Goal: Task Accomplishment & Management: Use online tool/utility

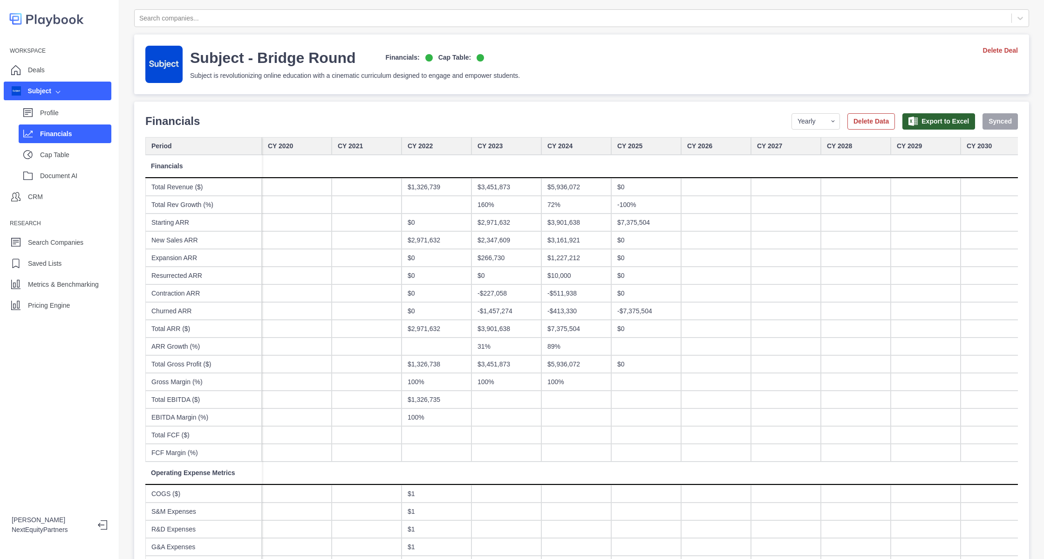
scroll to position [30, 0]
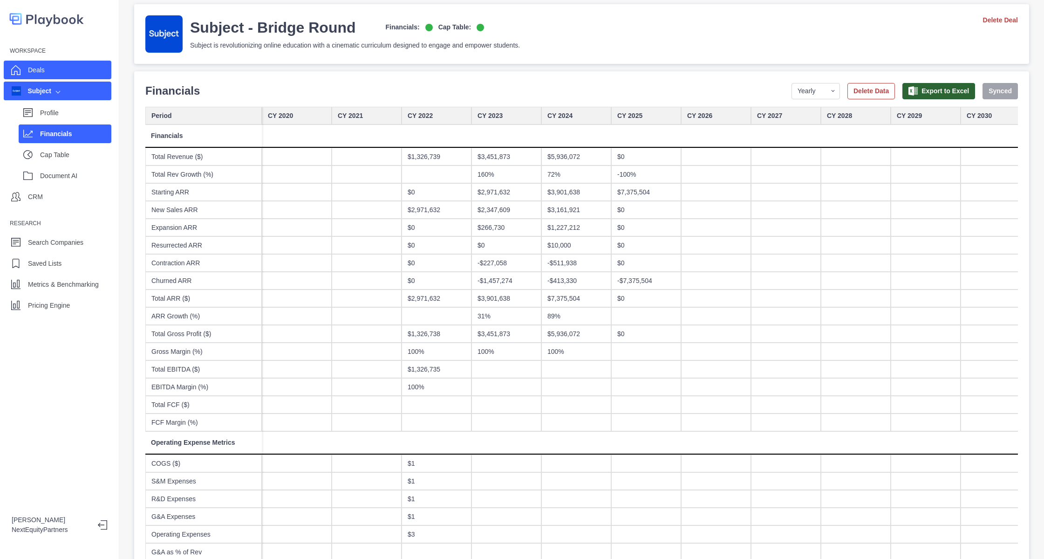
click at [51, 78] on div "Deals" at bounding box center [58, 70] width 108 height 19
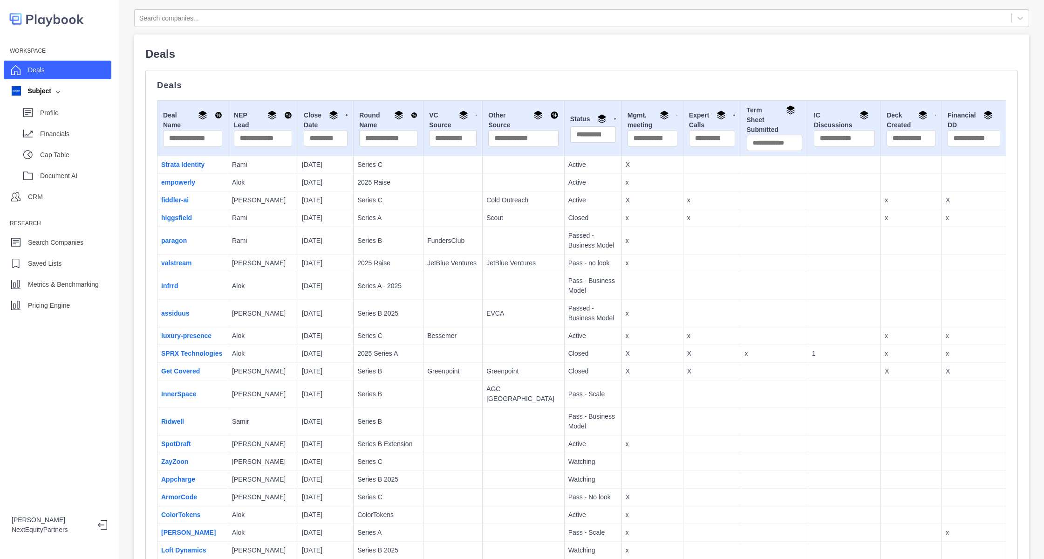
drag, startPoint x: 325, startPoint y: 420, endPoint x: 265, endPoint y: 165, distance: 262.4
click at [423, 408] on td at bounding box center [452, 421] width 59 height 27
click at [228, 300] on td "Rachit" at bounding box center [263, 313] width 70 height 27
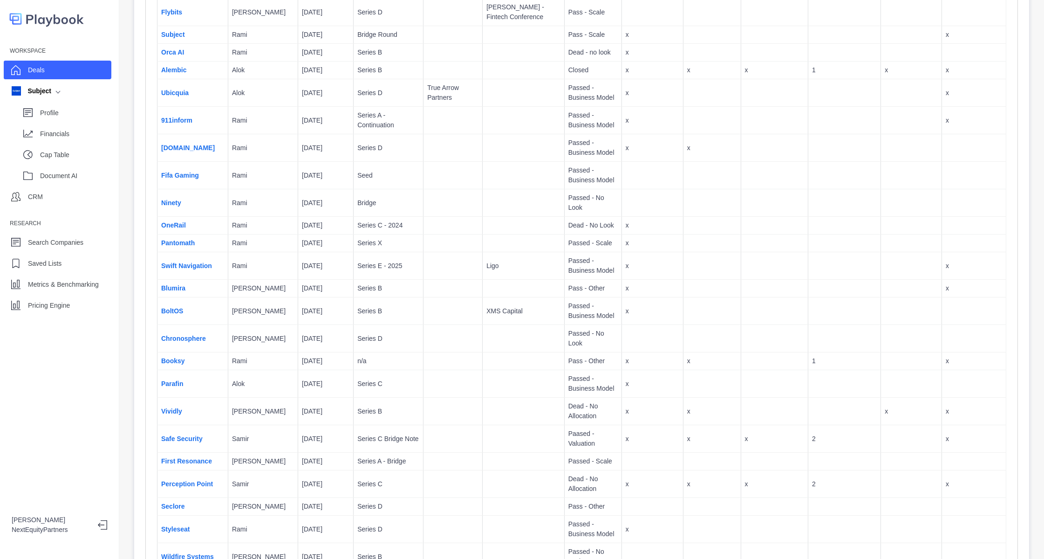
click at [185, 279] on td "Blumira" at bounding box center [192, 288] width 71 height 18
click at [173, 284] on link "Blumira" at bounding box center [173, 287] width 24 height 7
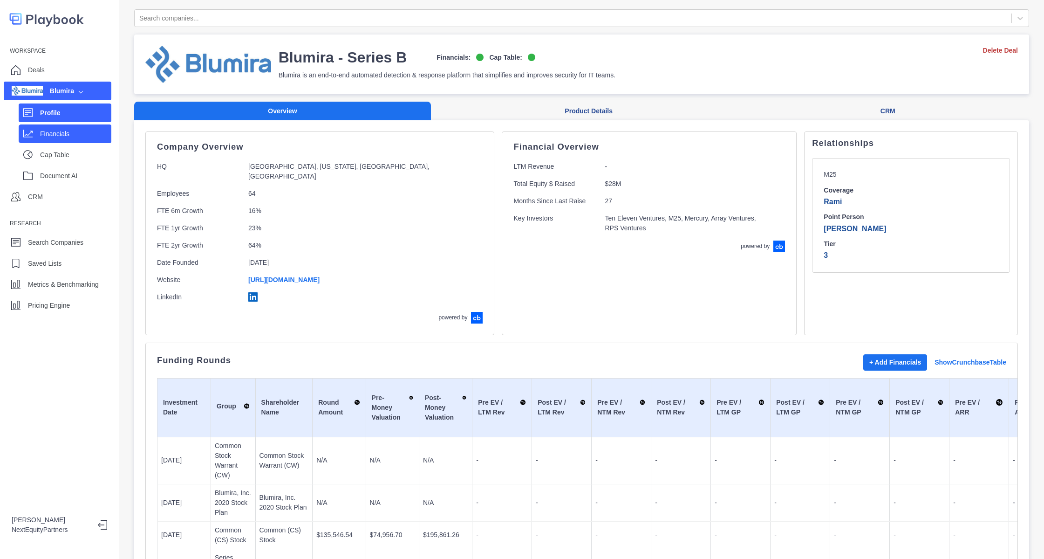
click at [61, 124] on div "Financials" at bounding box center [65, 133] width 93 height 19
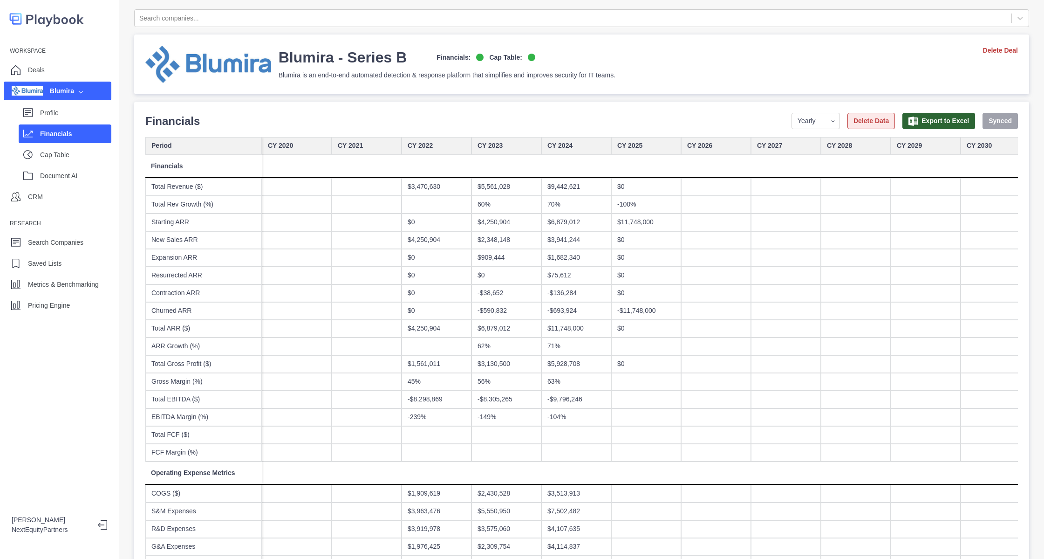
click at [859, 121] on button "Delete Data" at bounding box center [871, 121] width 48 height 16
click at [38, 70] on p "Deals" at bounding box center [36, 70] width 17 height 10
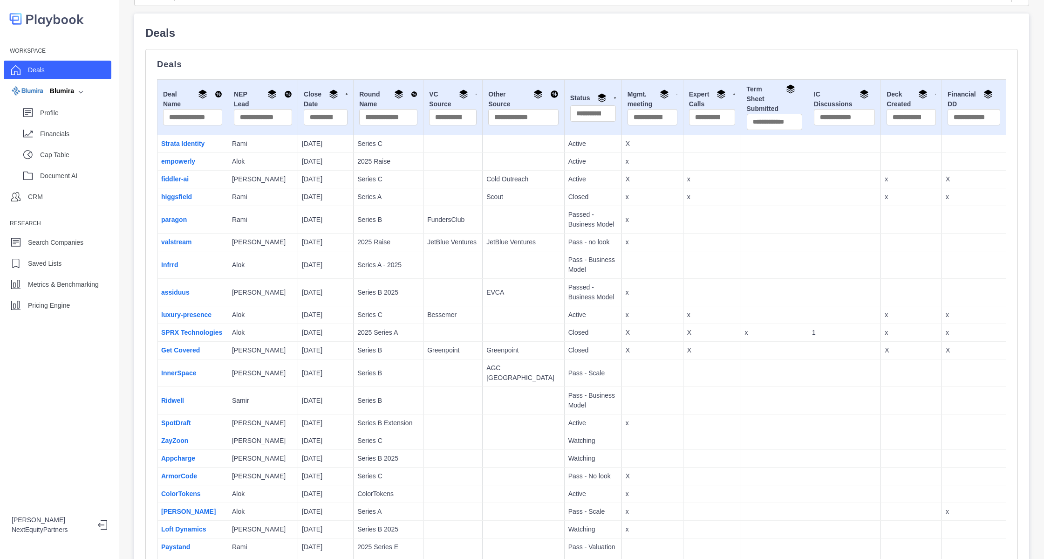
scroll to position [24, 0]
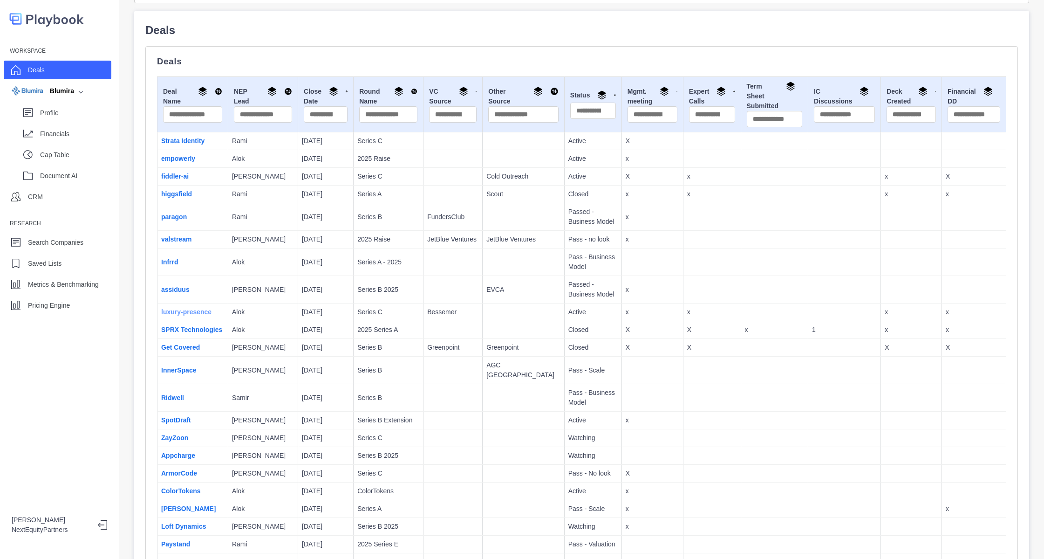
click at [184, 312] on link "luxury-presence" at bounding box center [186, 311] width 50 height 7
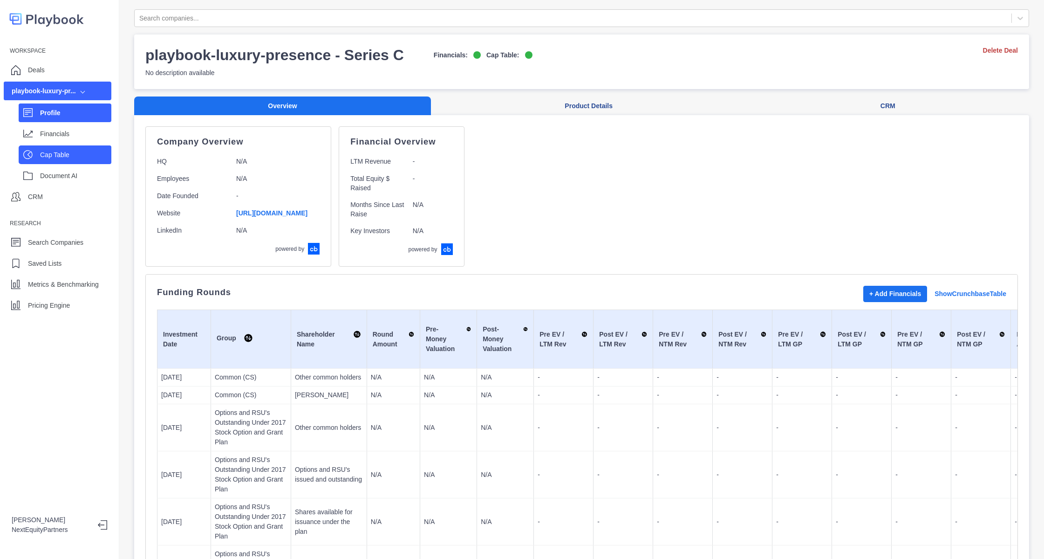
click at [68, 146] on div "Cap Table" at bounding box center [65, 154] width 93 height 19
click at [68, 141] on div "Financials" at bounding box center [65, 133] width 93 height 19
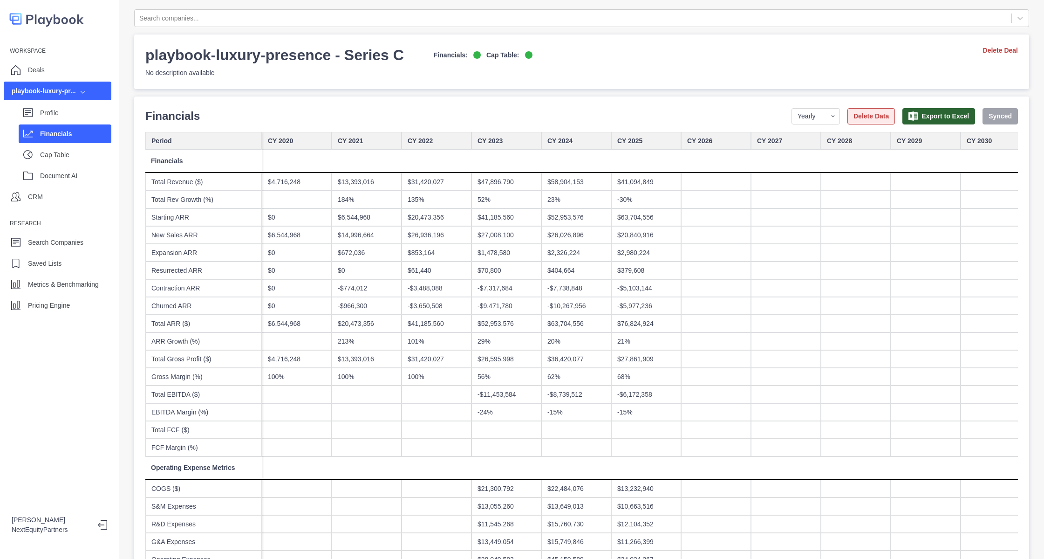
click at [847, 114] on button "Delete Data" at bounding box center [871, 116] width 48 height 16
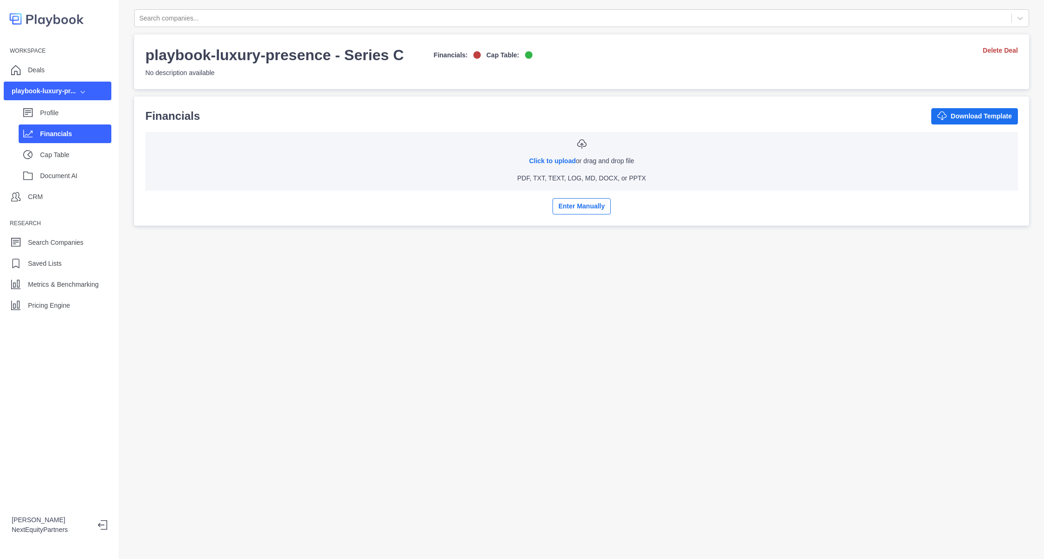
click at [543, 174] on p "PDF, TXT, TEXT, LOG, MD, DOCX, or PPTX" at bounding box center [581, 178] width 129 height 10
type input "**********"
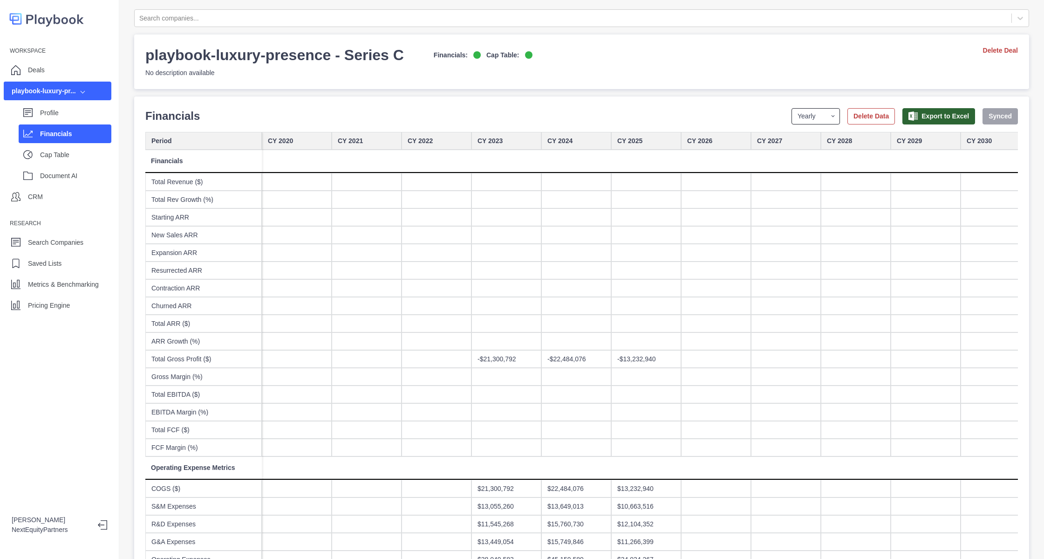
click at [791, 119] on select "Yearly Quarterly Monthly NTM LTM" at bounding box center [815, 116] width 48 height 16
click at [854, 121] on button "Delete Data" at bounding box center [871, 116] width 48 height 16
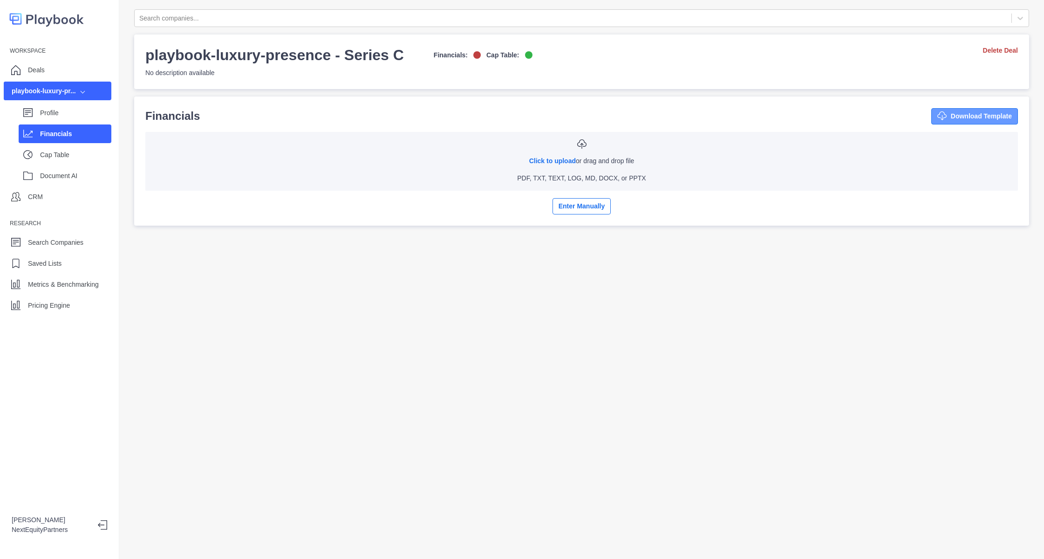
click at [935, 117] on button "Download Template" at bounding box center [974, 116] width 87 height 16
click at [529, 162] on link "Click to upload" at bounding box center [552, 160] width 47 height 7
type input "**********"
click at [546, 155] on div "Click to upload or drag and drop file PDF, TXT, TEXT, LOG, MD, DOCX, or PPTX" at bounding box center [582, 161] width 858 height 44
type input "**********"
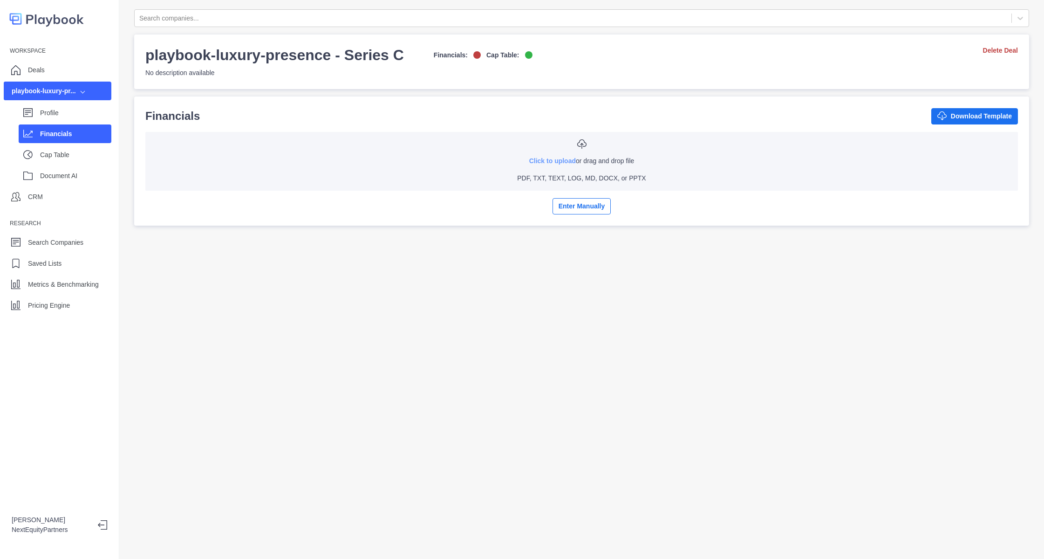
click at [544, 160] on link "Click to upload" at bounding box center [552, 160] width 47 height 7
type input "**********"
